Goal: Communication & Community: Answer question/provide support

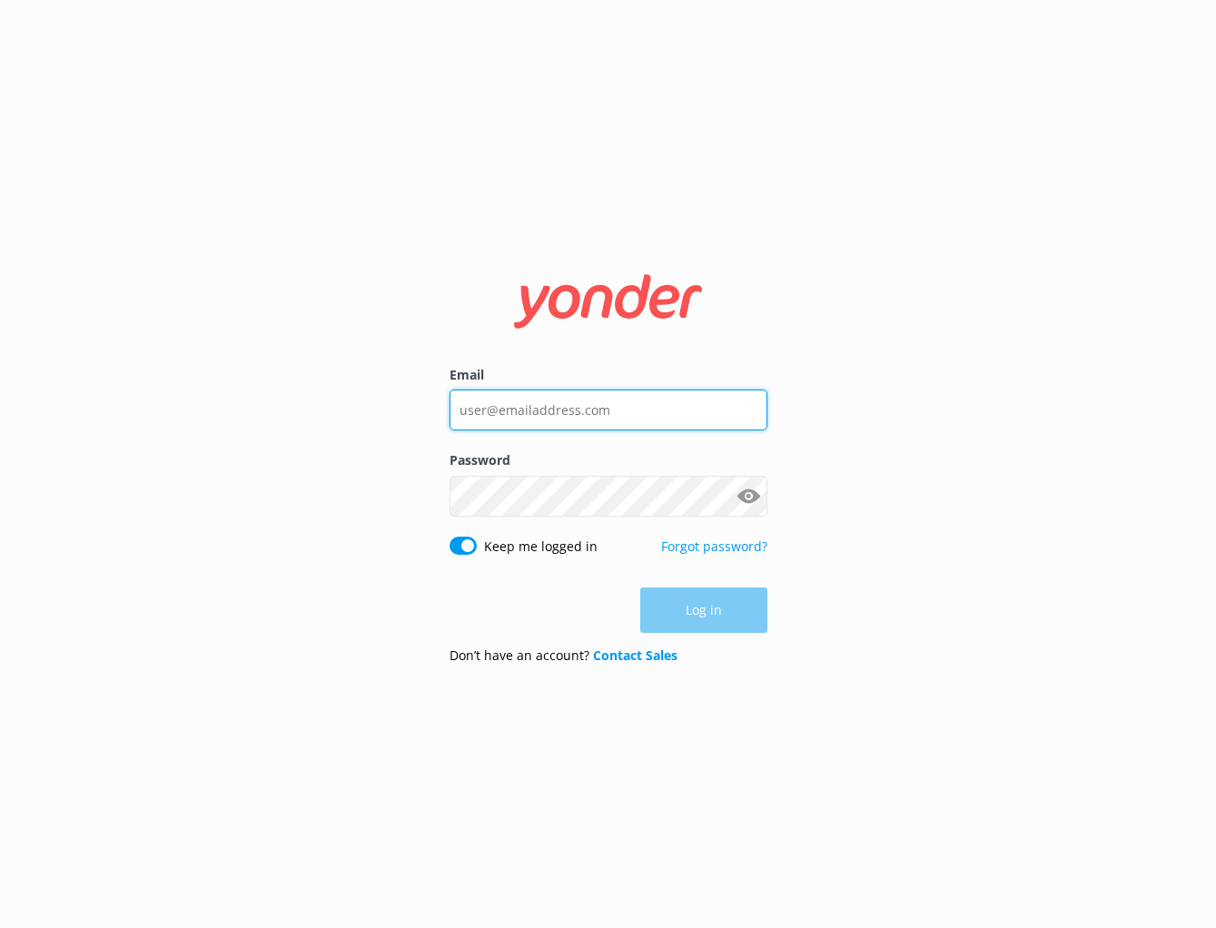
click at [577, 413] on input "Email" at bounding box center [609, 410] width 318 height 41
click at [0, 927] on com-1password-button at bounding box center [0, 928] width 0 height 0
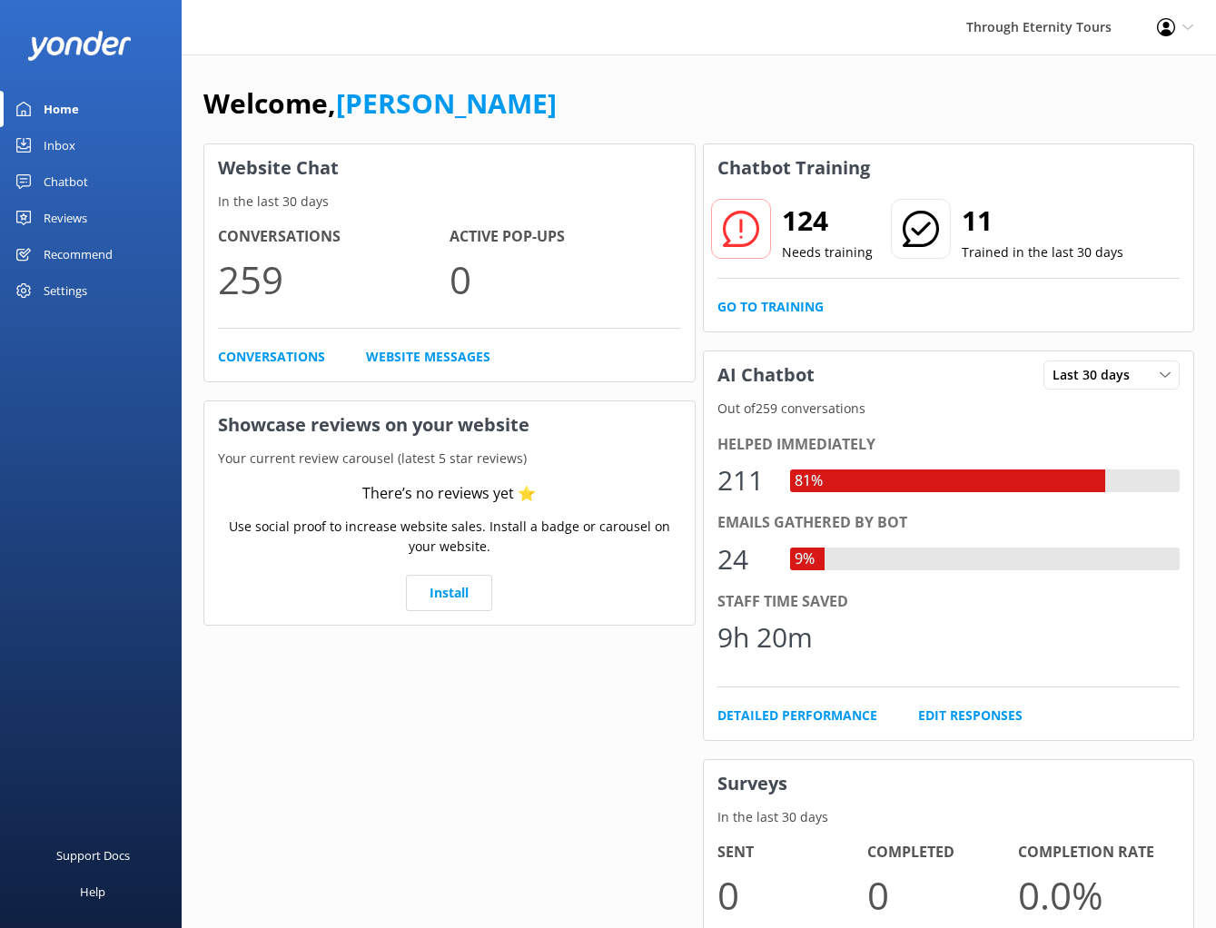
click at [83, 176] on div "Chatbot" at bounding box center [66, 181] width 45 height 36
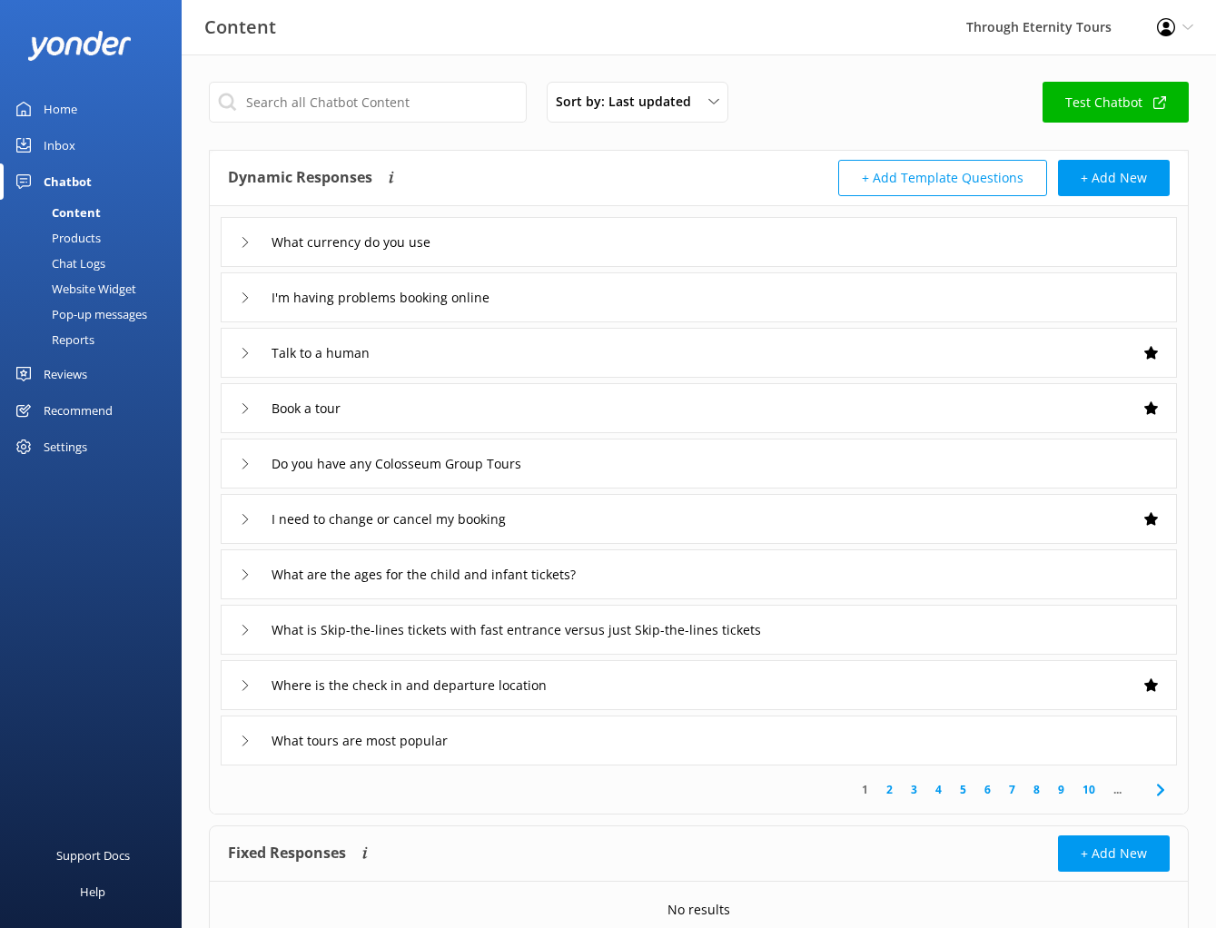
click at [56, 96] on div "Home" at bounding box center [61, 109] width 34 height 36
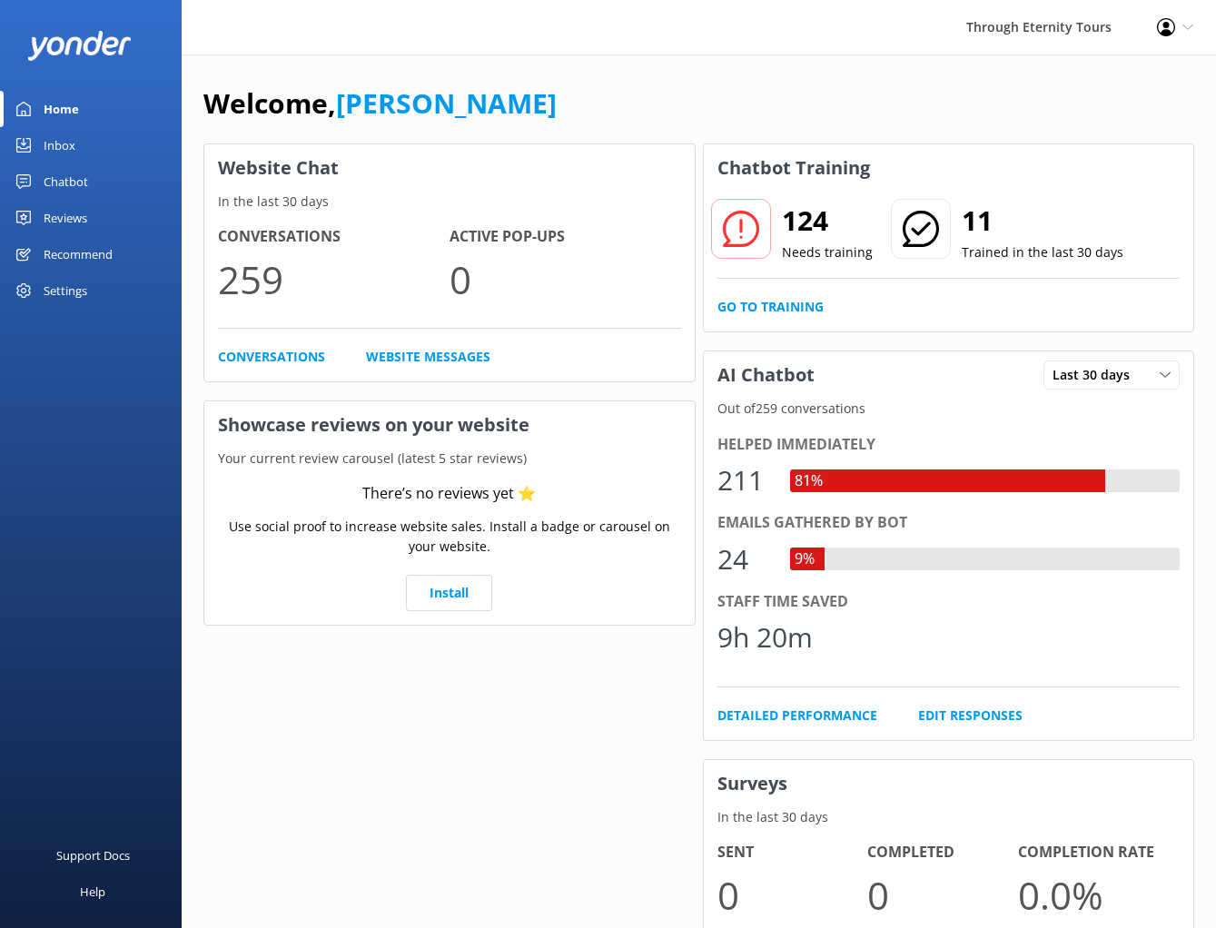
click at [78, 187] on div "Chatbot" at bounding box center [66, 181] width 45 height 36
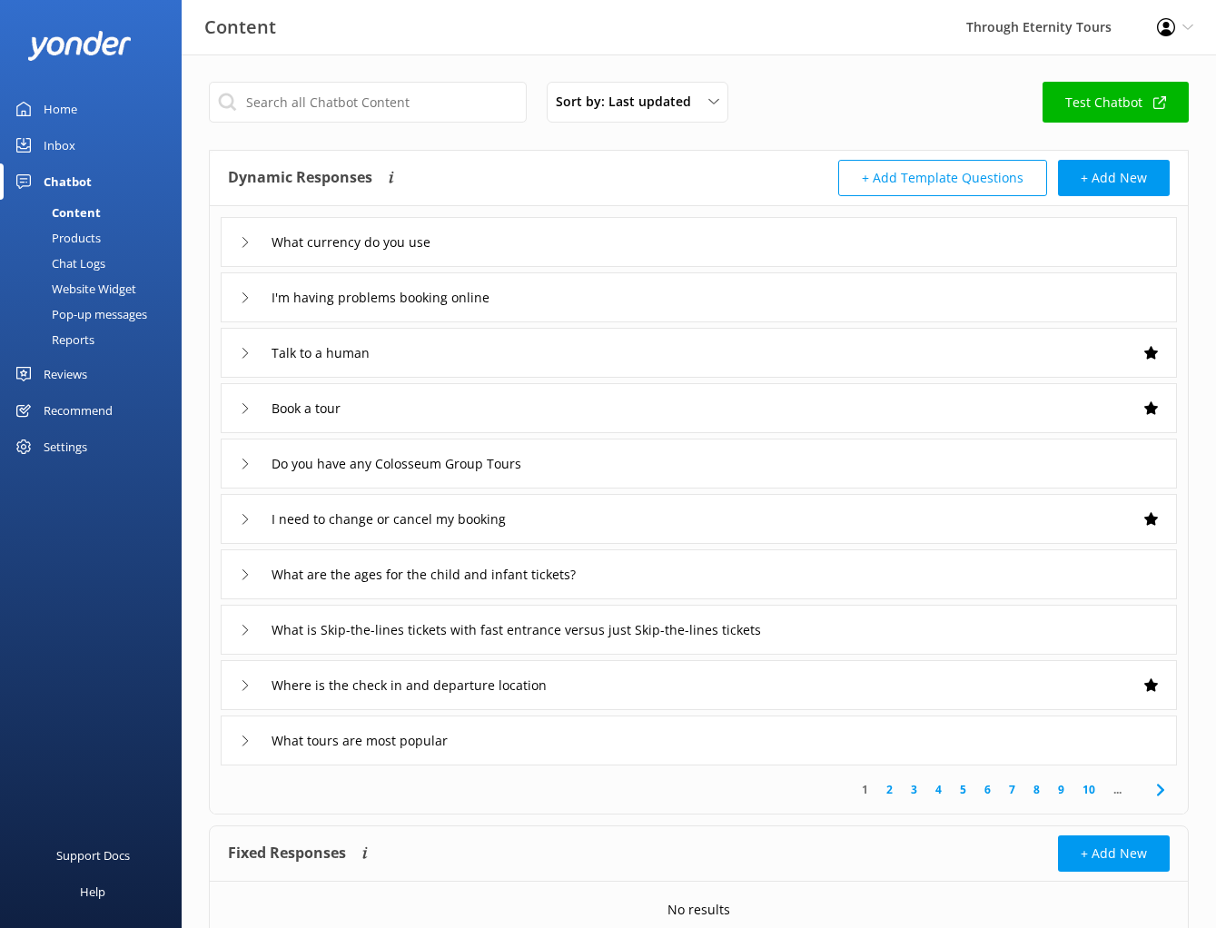
click at [60, 106] on div "Home" at bounding box center [61, 109] width 34 height 36
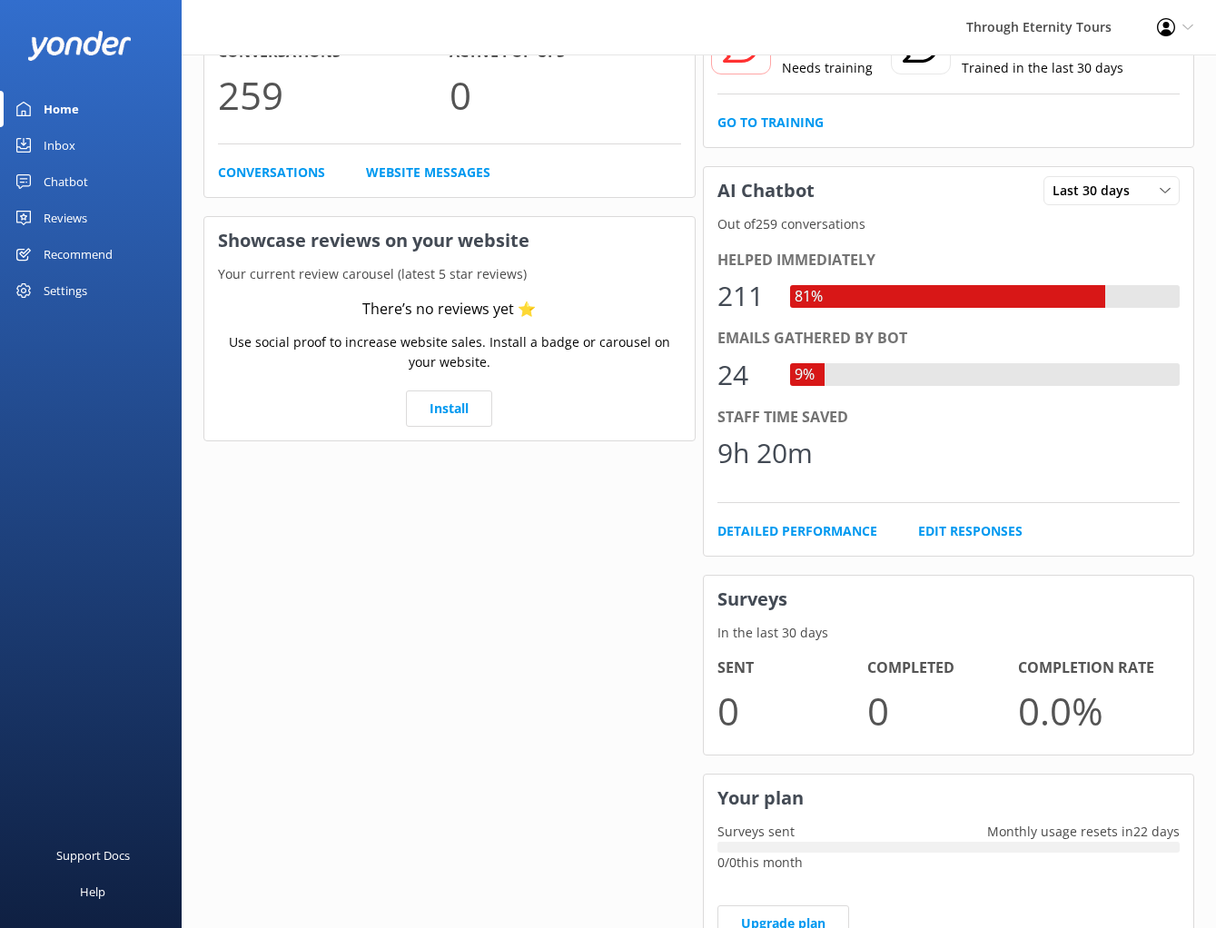
scroll to position [195, 0]
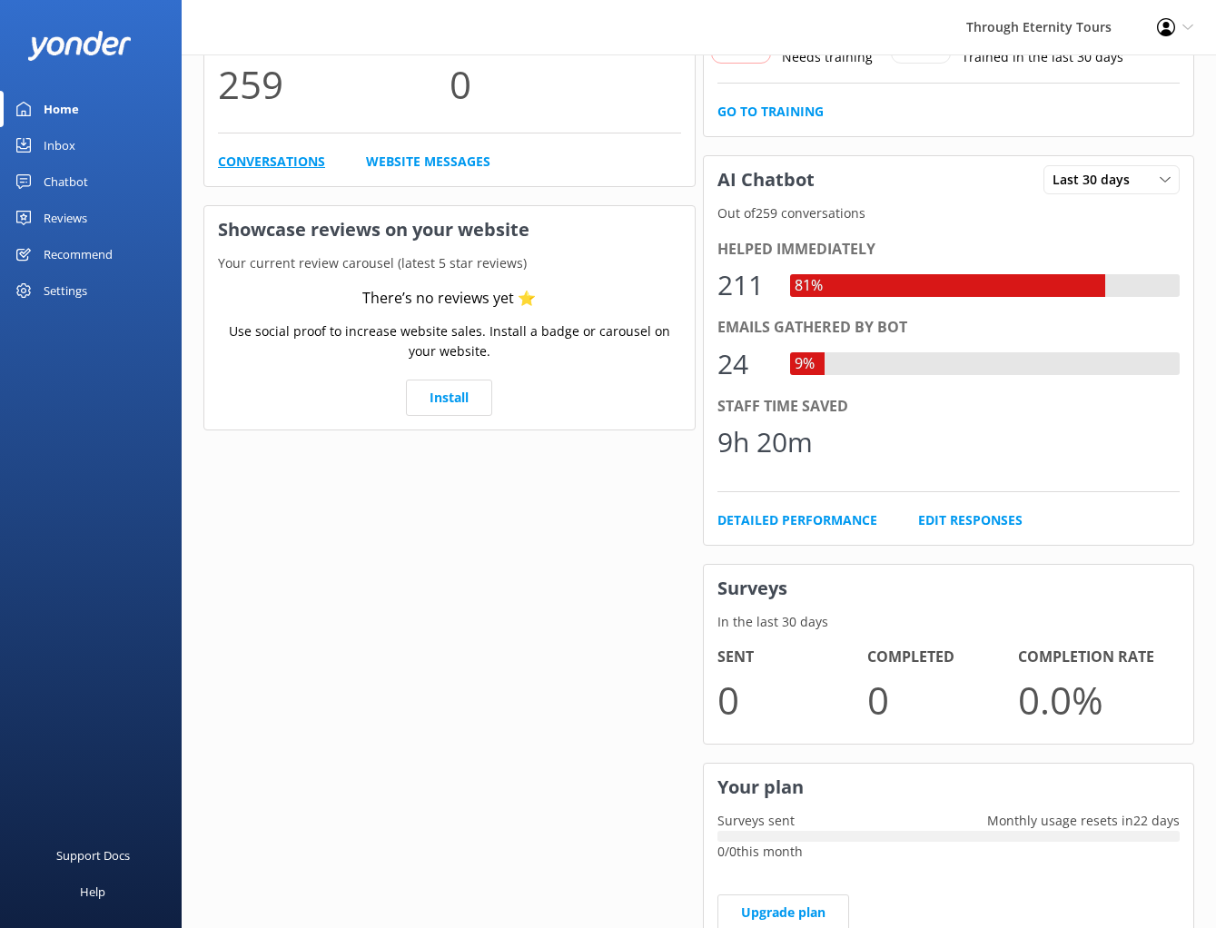
click at [284, 165] on link "Conversations" at bounding box center [271, 162] width 107 height 20
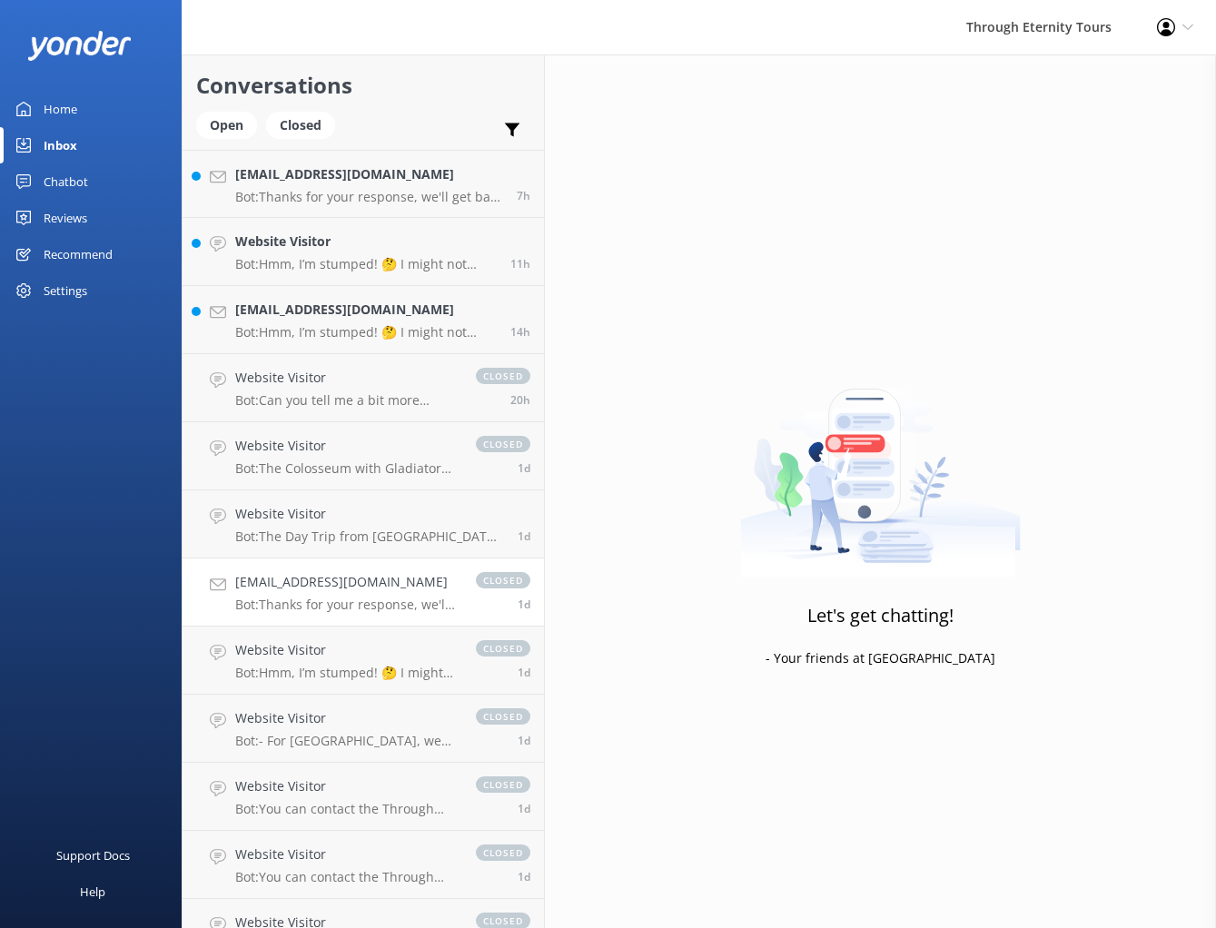
click at [349, 609] on p "Bot: Thanks for your response, we'll get back to you as soon as we can during o…" at bounding box center [346, 605] width 223 height 16
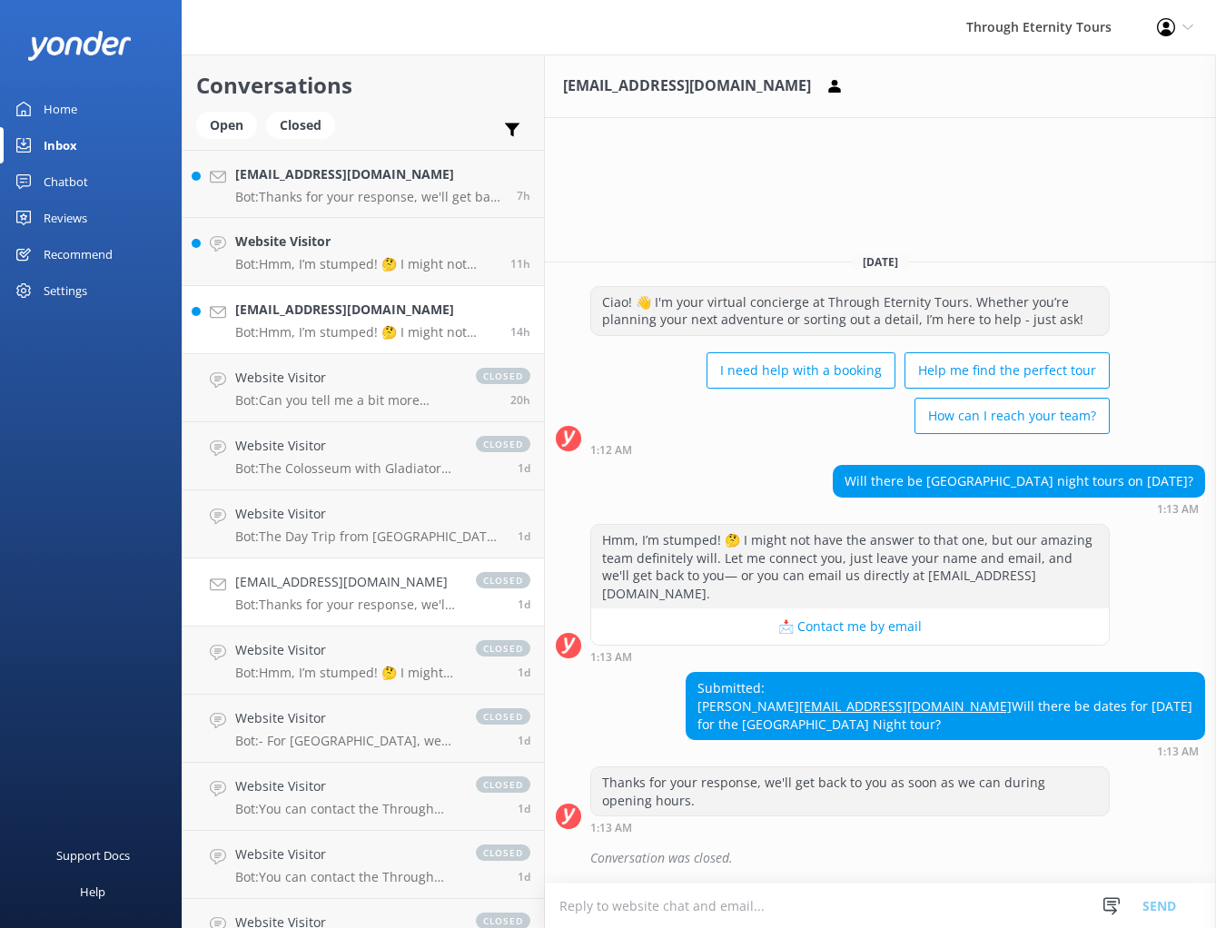
click at [339, 305] on h4 "vanya_terzieva@abv.bg" at bounding box center [366, 310] width 262 height 20
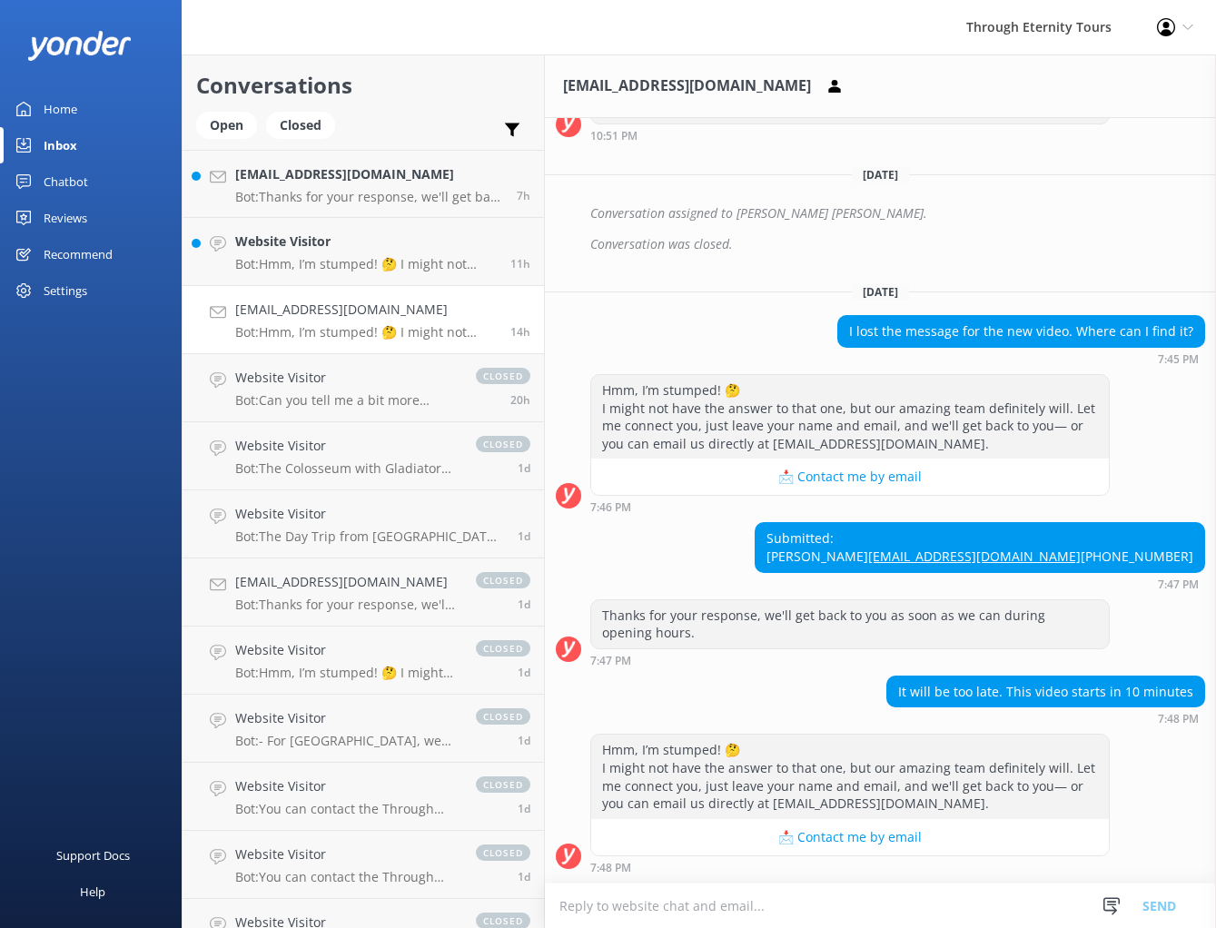
scroll to position [607, 0]
click at [313, 252] on div "Website Visitor Bot: Hmm, I’m stumped! 🤔 I might not have the answer to that on…" at bounding box center [366, 252] width 262 height 40
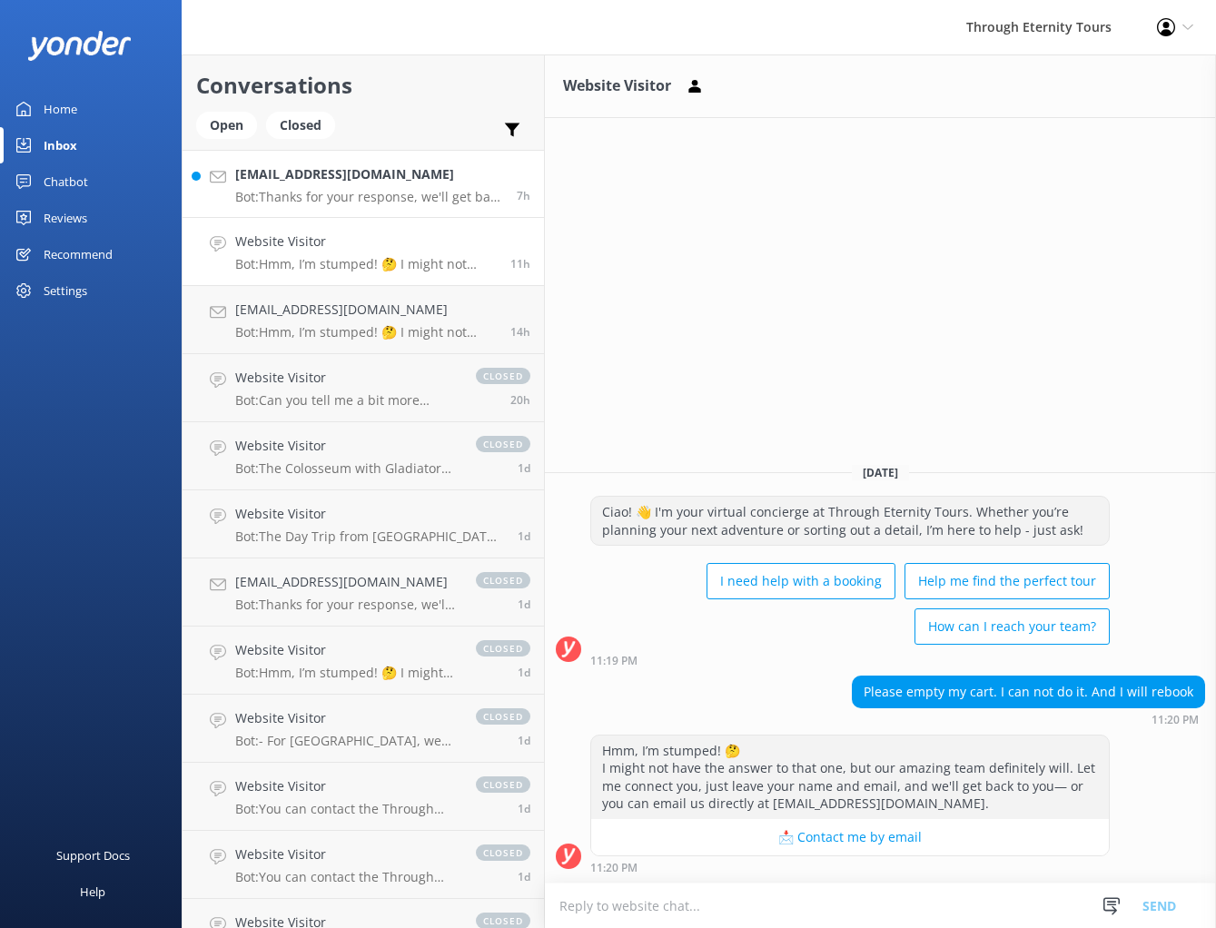
click at [346, 182] on h4 "sanchioli@msn.com" at bounding box center [369, 174] width 268 height 20
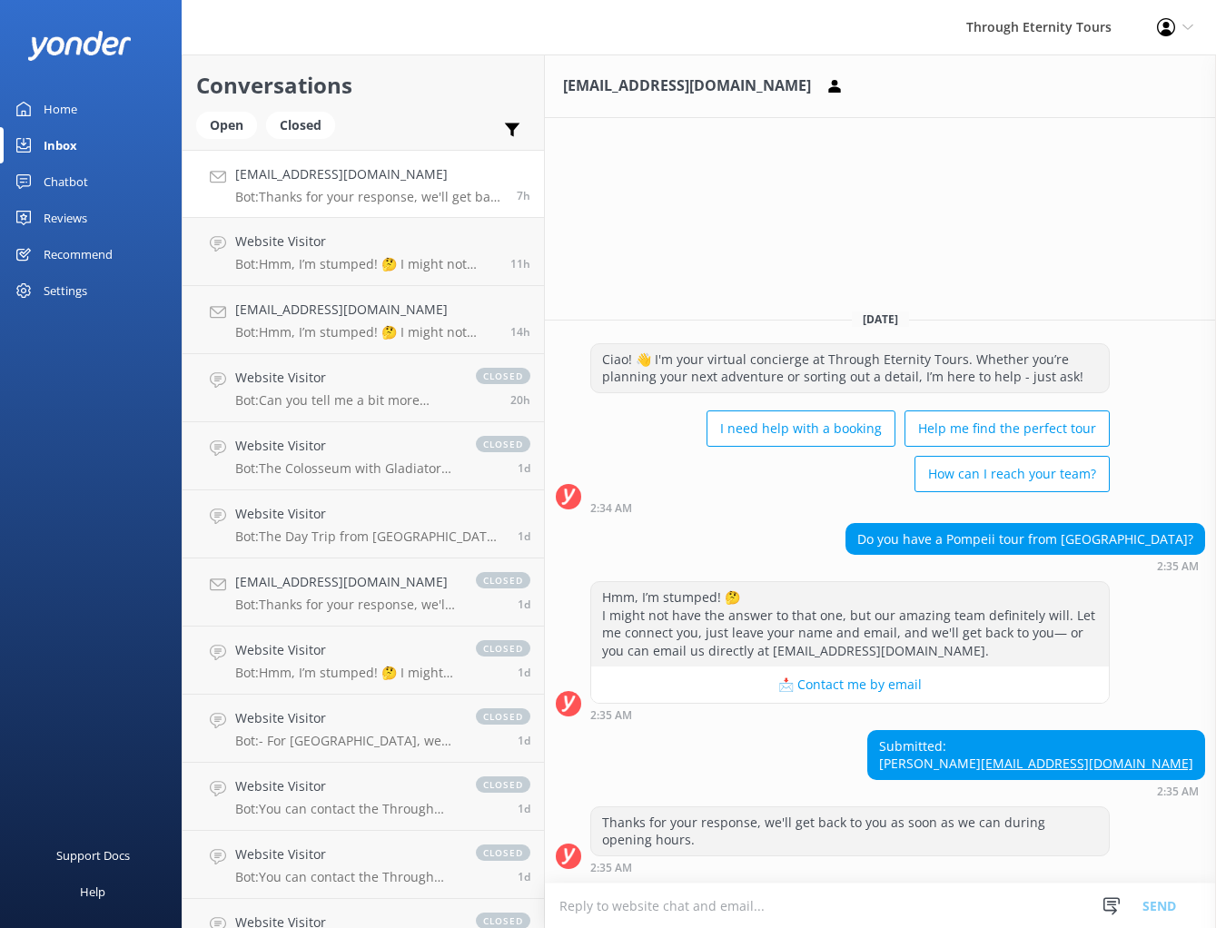
click at [424, 130] on div "Open Closed Important Converted Assigned to me Unassigned" at bounding box center [363, 134] width 334 height 44
click at [1206, 26] on div "Profile Settings Logout" at bounding box center [1175, 27] width 82 height 54
click at [942, 113] on div "sanchioli@msn.com" at bounding box center [880, 86] width 671 height 64
